Goal: Find specific page/section: Find specific page/section

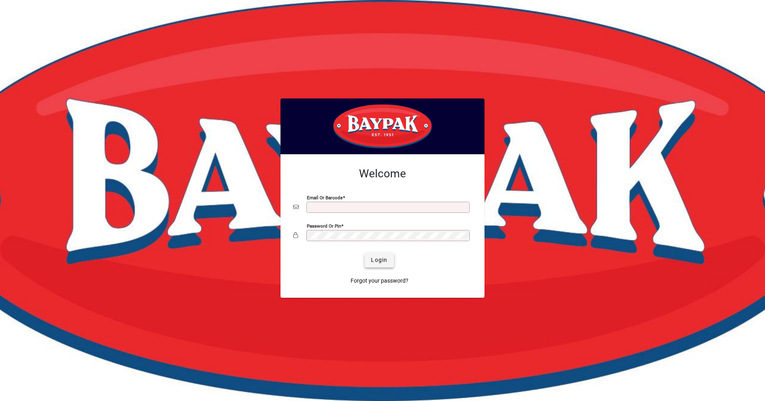
type input "**********"
click at [374, 262] on span "Login" at bounding box center [379, 260] width 16 height 8
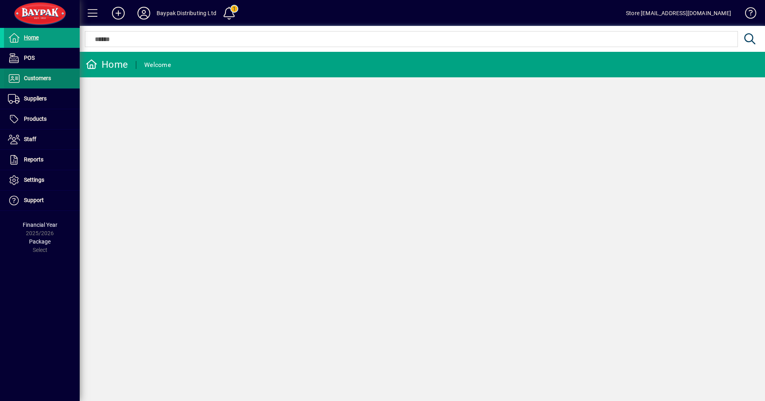
click at [30, 75] on span "Customers" at bounding box center [27, 79] width 47 height 10
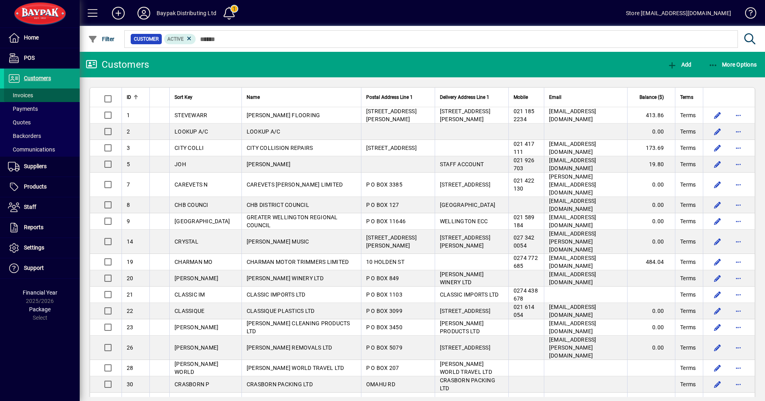
click at [25, 96] on span "Invoices" at bounding box center [20, 95] width 25 height 6
